Goal: Download file/media

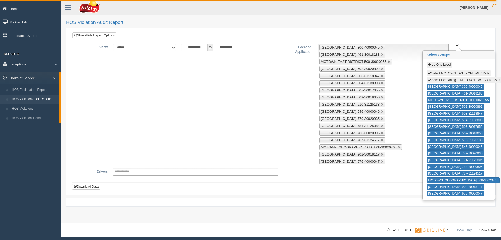
click at [430, 79] on span "button" at bounding box center [429, 79] width 3 height 3
type input "**********"
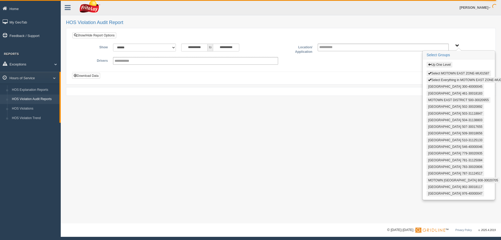
click at [438, 64] on button "Up One Level" at bounding box center [439, 65] width 26 height 6
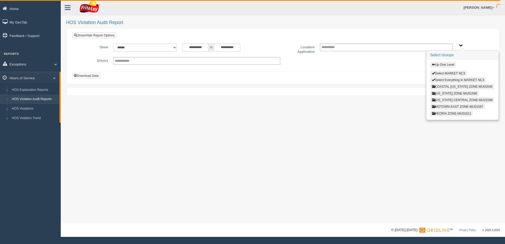
click at [445, 78] on button "Select Everything in MARKET NC3" at bounding box center [458, 80] width 56 height 6
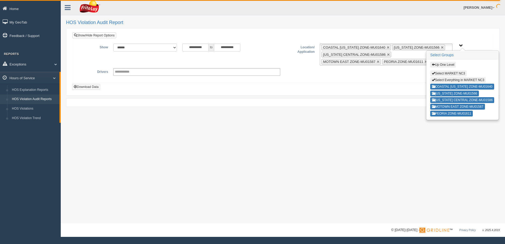
click at [444, 77] on div "Up One Level Select MARKET NC3 Select Everything in MARKET NC3 COASTAL [US_STAT…" at bounding box center [462, 89] width 72 height 60
click at [442, 65] on button "Up One Level" at bounding box center [443, 65] width 26 height 6
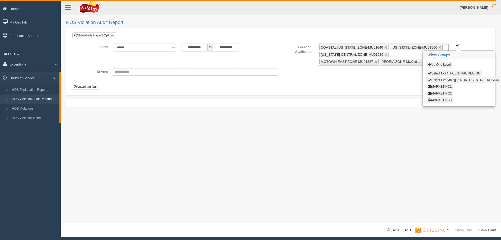
click at [436, 88] on button "MARKET NC1" at bounding box center [439, 87] width 27 height 6
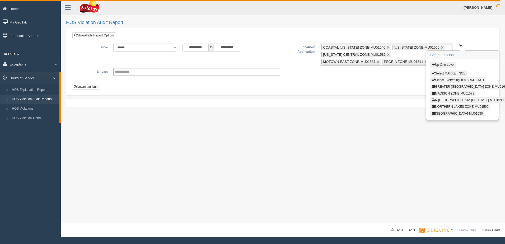
click at [449, 114] on button "[GEOGRAPHIC_DATA]-MU01530" at bounding box center [457, 114] width 54 height 6
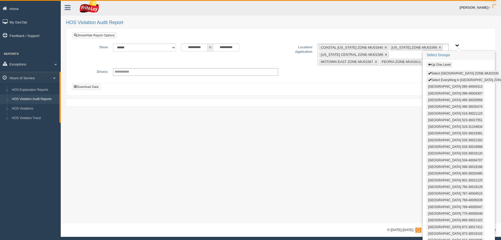
click at [436, 79] on button "Select Everything in [GEOGRAPHIC_DATA] ZONE-MU01530" at bounding box center [472, 80] width 93 height 6
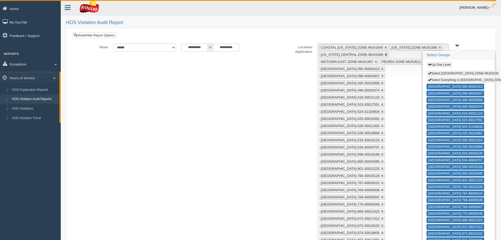
click at [384, 54] on link at bounding box center [385, 54] width 3 height 3
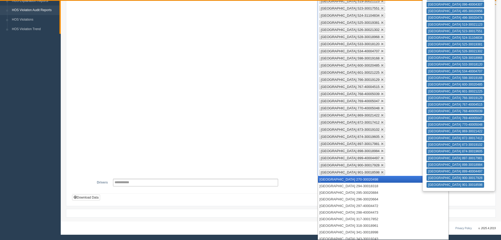
click at [381, 54] on ul "COASTAL [US_STATE][GEOGRAPHIC_DATA]-MU01640 [US_STATE] ZONE-MU01566 [GEOGRAPHIC…" at bounding box center [383, 65] width 131 height 221
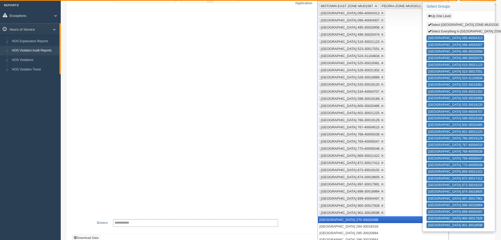
scroll to position [0, 0]
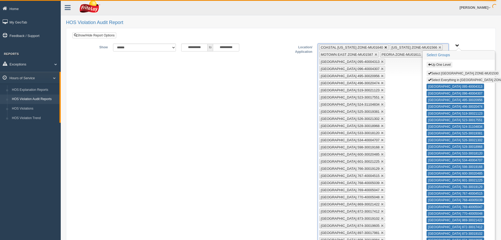
click at [384, 47] on link at bounding box center [385, 47] width 3 height 3
click at [367, 46] on link at bounding box center [368, 47] width 3 height 3
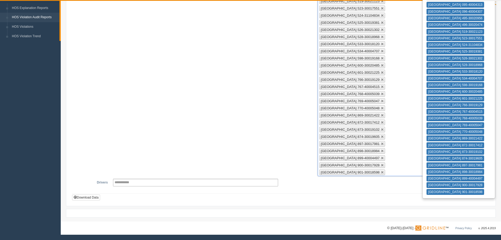
click at [374, 45] on ul "[GEOGRAPHIC_DATA]-MU01587 [GEOGRAPHIC_DATA]-MU01611 [GEOGRAPHIC_DATA] 095-40004…" at bounding box center [383, 69] width 131 height 214
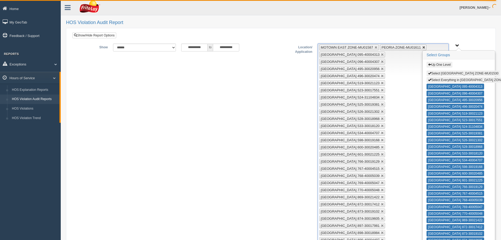
click at [422, 46] on link at bounding box center [423, 47] width 3 height 3
click at [384, 53] on link at bounding box center [382, 54] width 3 height 3
click at [432, 79] on button "Select Everything in [GEOGRAPHIC_DATA] ZONE-MU01530" at bounding box center [472, 80] width 93 height 6
click at [374, 48] on link at bounding box center [375, 47] width 3 height 3
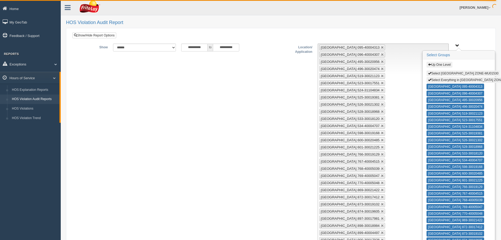
click at [234, 88] on div "**********" at bounding box center [280, 147] width 409 height 207
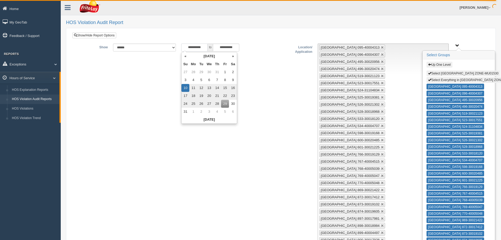
click at [184, 46] on input "**********" at bounding box center [194, 48] width 26 height 8
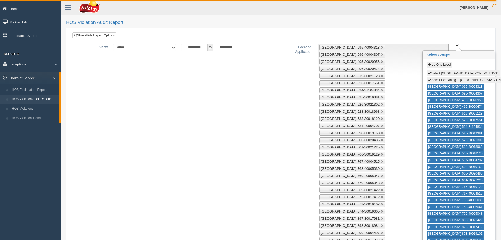
click at [266, 82] on div "**********" at bounding box center [280, 147] width 409 height 207
click at [439, 79] on button "Select Everything in [GEOGRAPHIC_DATA] ZONE-MU01530" at bounding box center [472, 80] width 93 height 6
type input "**********"
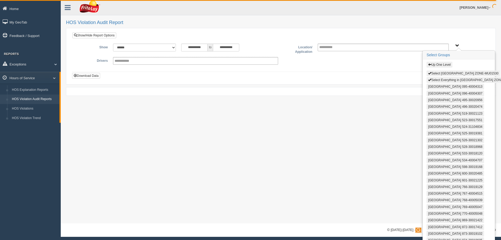
click at [451, 79] on button "Select Everything in [GEOGRAPHIC_DATA] ZONE-MU01530" at bounding box center [472, 80] width 93 height 6
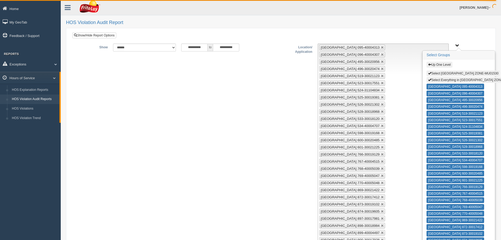
scroll to position [75, 0]
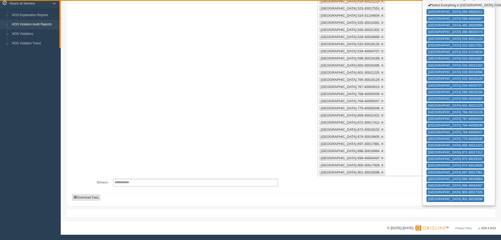
click at [88, 196] on button "Download Data" at bounding box center [86, 198] width 28 height 6
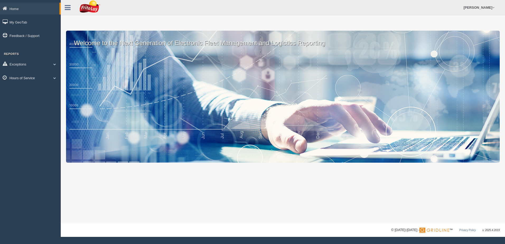
click at [28, 78] on link "Hours of Service" at bounding box center [30, 78] width 61 height 12
click at [31, 108] on link "HOS Violations" at bounding box center [35, 109] width 50 height 10
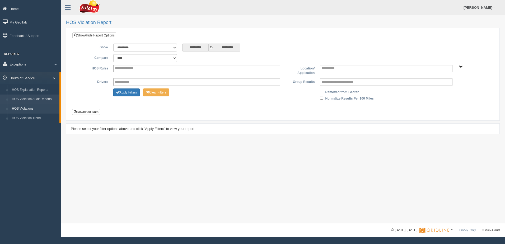
click at [51, 98] on link "HOS Violation Audit Reports" at bounding box center [35, 100] width 50 height 10
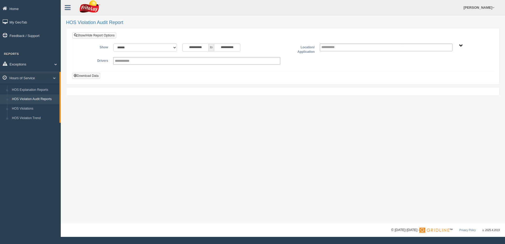
click at [183, 48] on input "**********" at bounding box center [195, 48] width 26 height 8
click at [186, 95] on td "17" at bounding box center [185, 96] width 8 height 8
type input "**********"
click at [461, 44] on span "NORTHCENTRAL REGION" at bounding box center [461, 46] width 4 height 4
click at [453, 63] on button "NORTHCENTRAL REGION" at bounding box center [453, 65] width 46 height 6
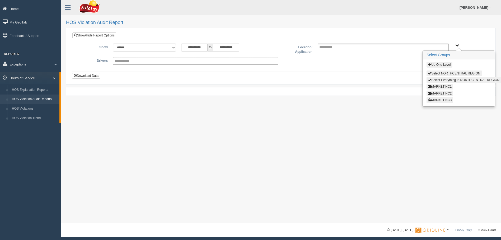
click at [436, 84] on button "MARKET NC1" at bounding box center [439, 87] width 27 height 6
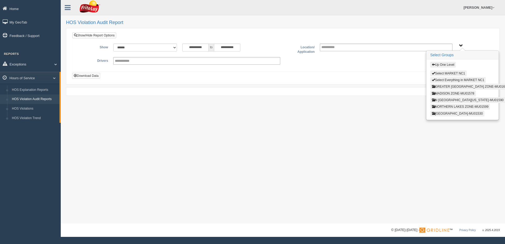
click at [443, 114] on button "[GEOGRAPHIC_DATA]-MU01530" at bounding box center [457, 114] width 54 height 6
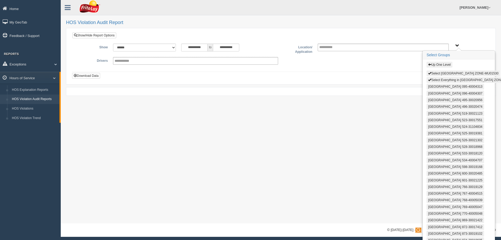
click at [440, 79] on button "Select Everything in [GEOGRAPHIC_DATA] ZONE-MU01530" at bounding box center [472, 80] width 93 height 6
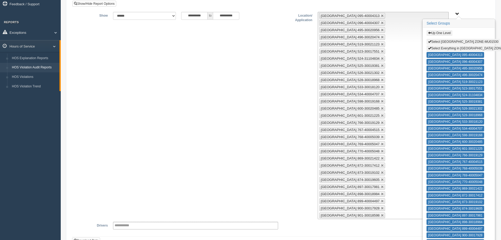
scroll to position [75, 0]
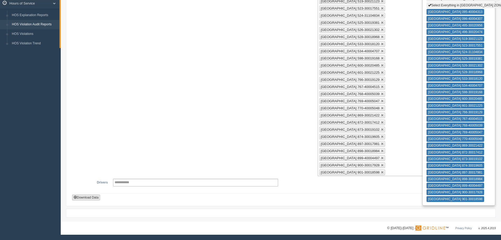
click at [84, 196] on button "Download Data" at bounding box center [86, 198] width 28 height 6
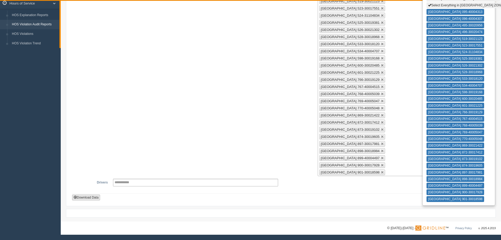
click at [84, 196] on button "Download Data" at bounding box center [86, 198] width 28 height 6
click at [91, 198] on button "Download Data" at bounding box center [86, 198] width 28 height 6
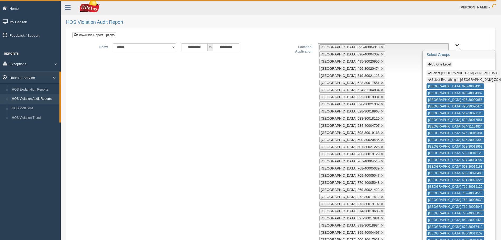
scroll to position [0, 0]
